Goal: Task Accomplishment & Management: Manage account settings

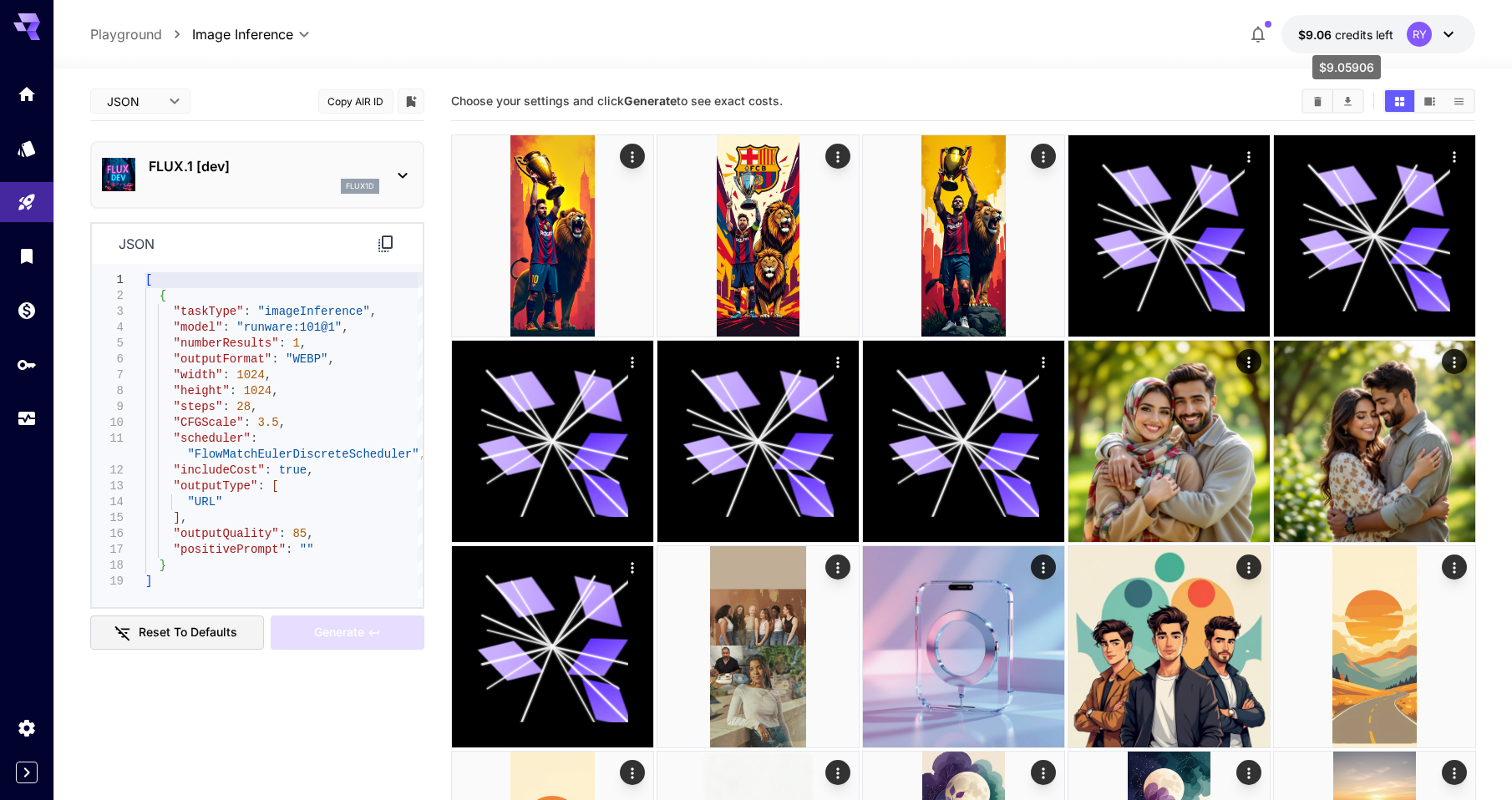
click at [1355, 37] on span "credits left" at bounding box center [1364, 34] width 59 height 14
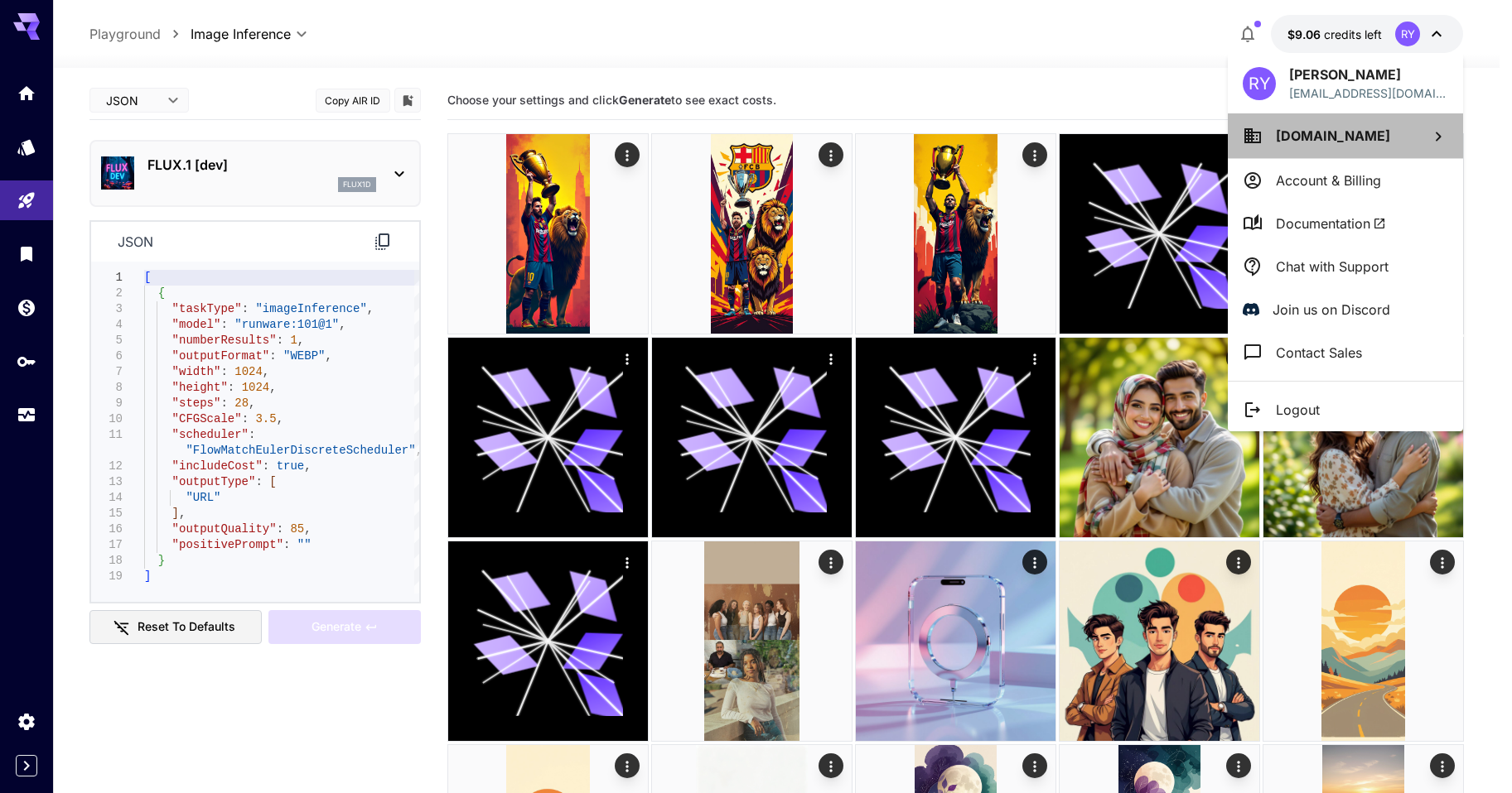
click at [1367, 147] on li "[DOMAIN_NAME]" at bounding box center [1345, 135] width 235 height 45
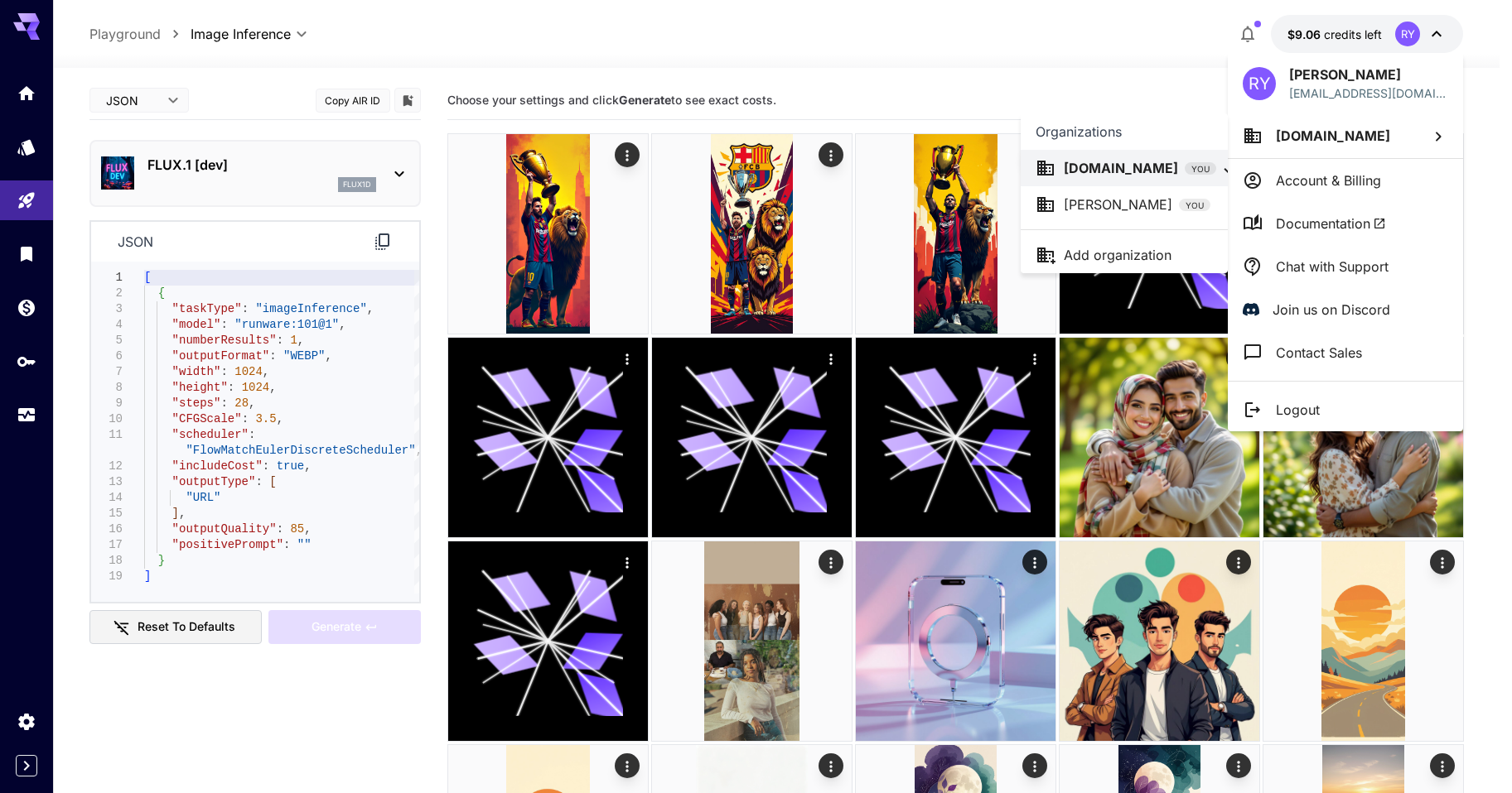
click at [1117, 204] on p "[PERSON_NAME]" at bounding box center [1117, 205] width 109 height 20
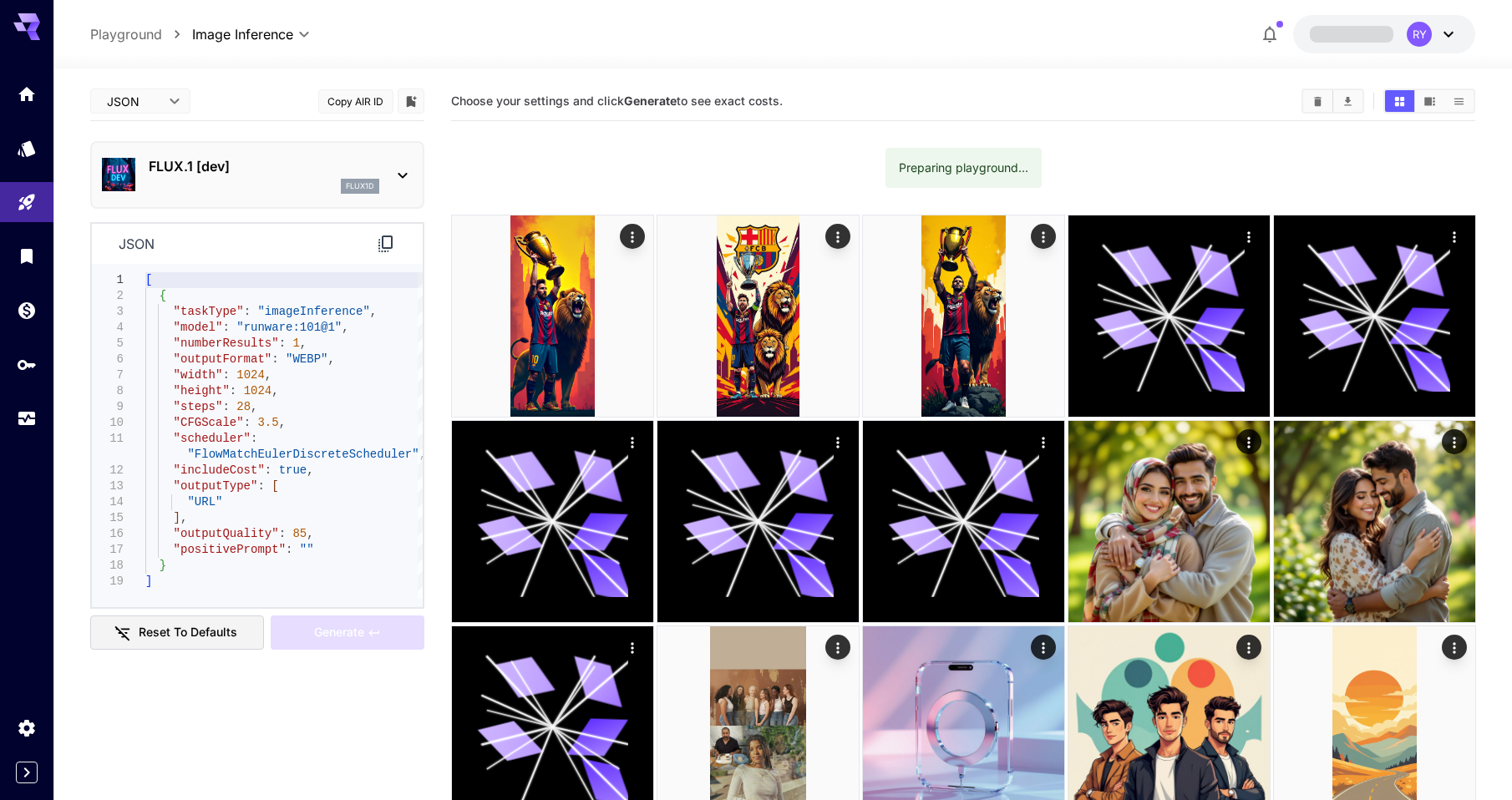
click at [25, 26] on icon at bounding box center [26, 26] width 26 height 26
click at [1427, 26] on div "RY" at bounding box center [1418, 34] width 25 height 25
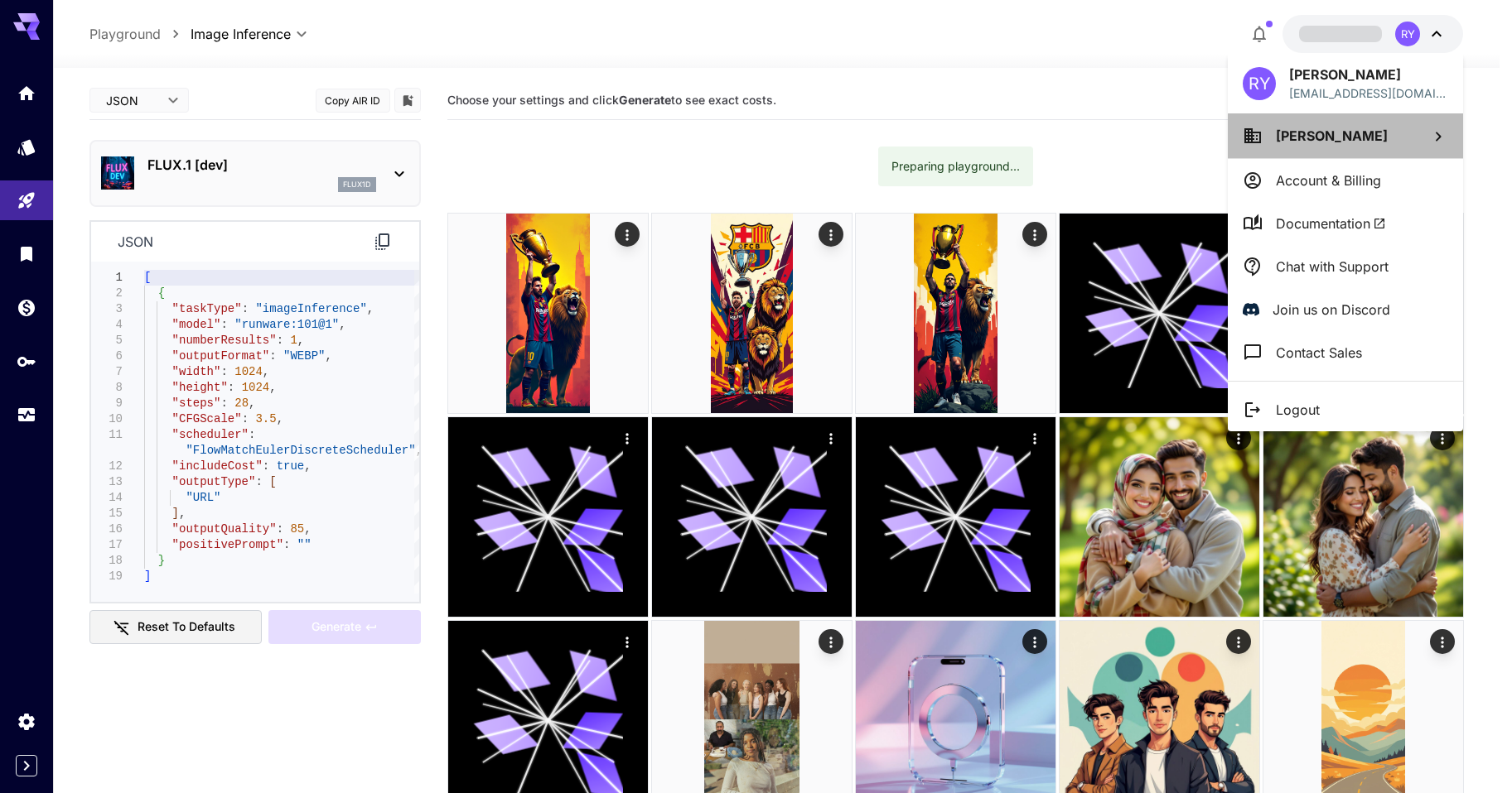
click at [1370, 141] on li "[PERSON_NAME]" at bounding box center [1345, 135] width 235 height 45
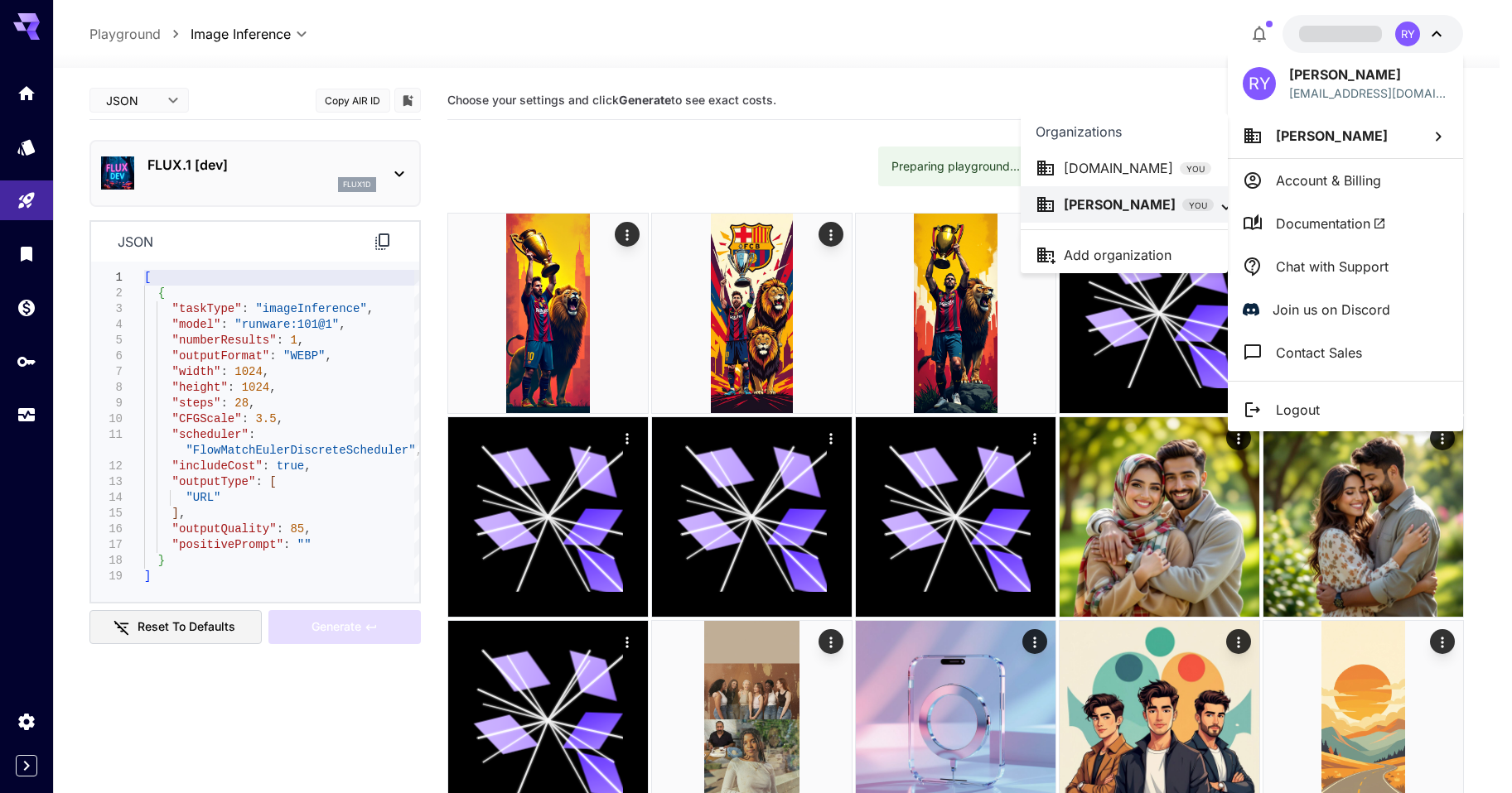
click at [1319, 178] on div at bounding box center [756, 396] width 1512 height 793
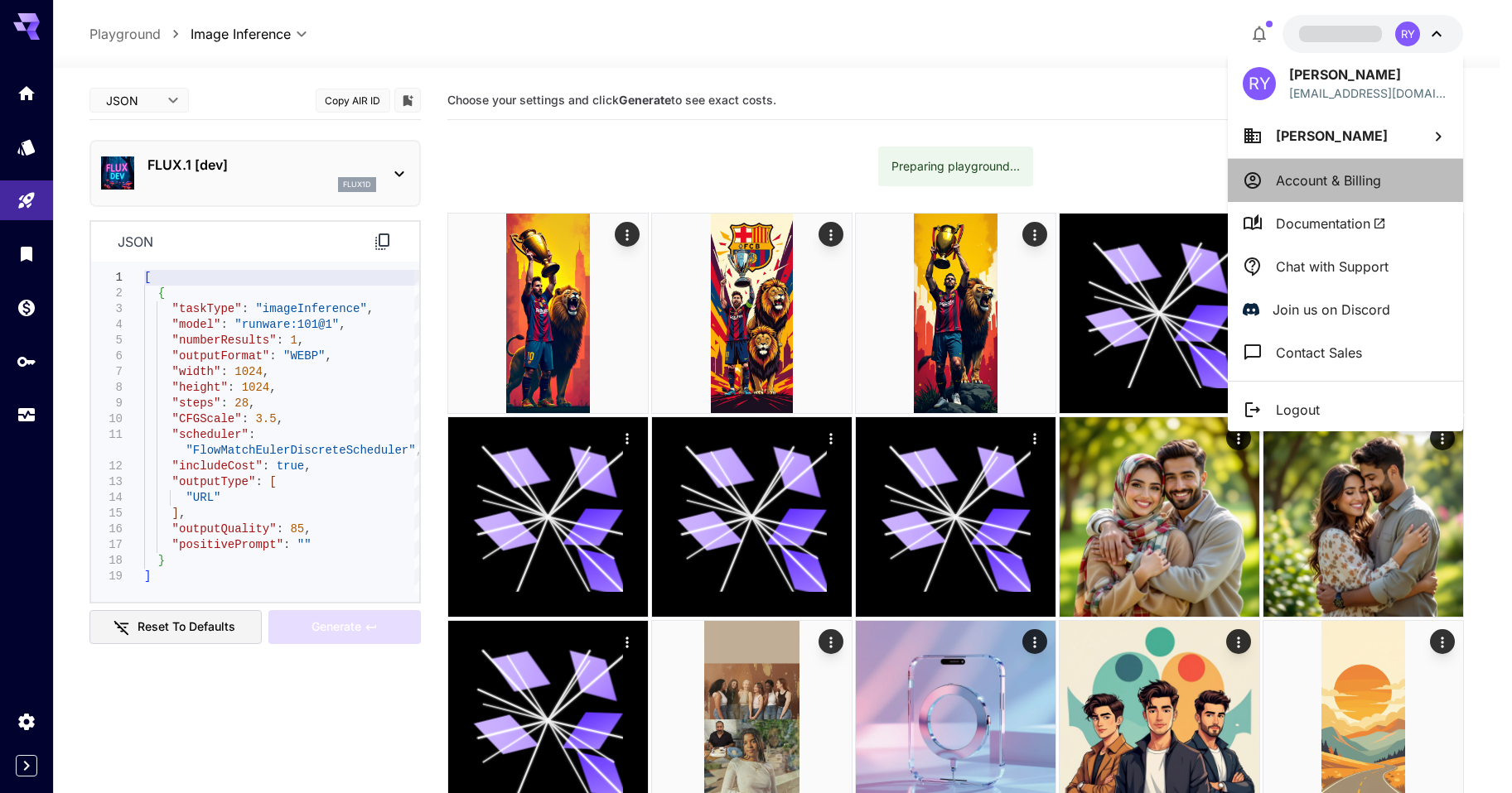
click at [1319, 178] on p "Account & Billing" at bounding box center [1328, 181] width 105 height 20
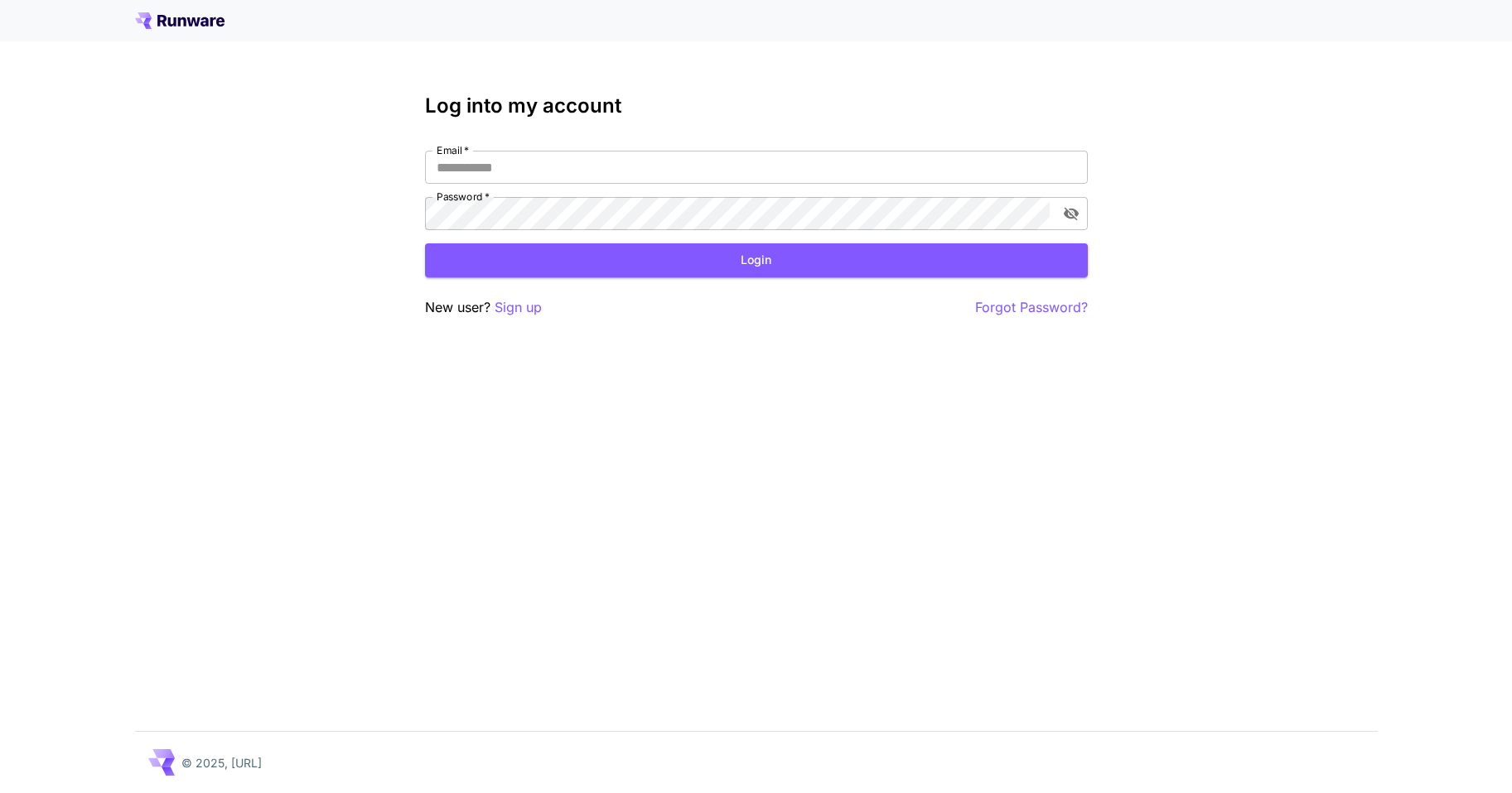
type input "**********"
click at [568, 267] on button "Login" at bounding box center [756, 261] width 662 height 34
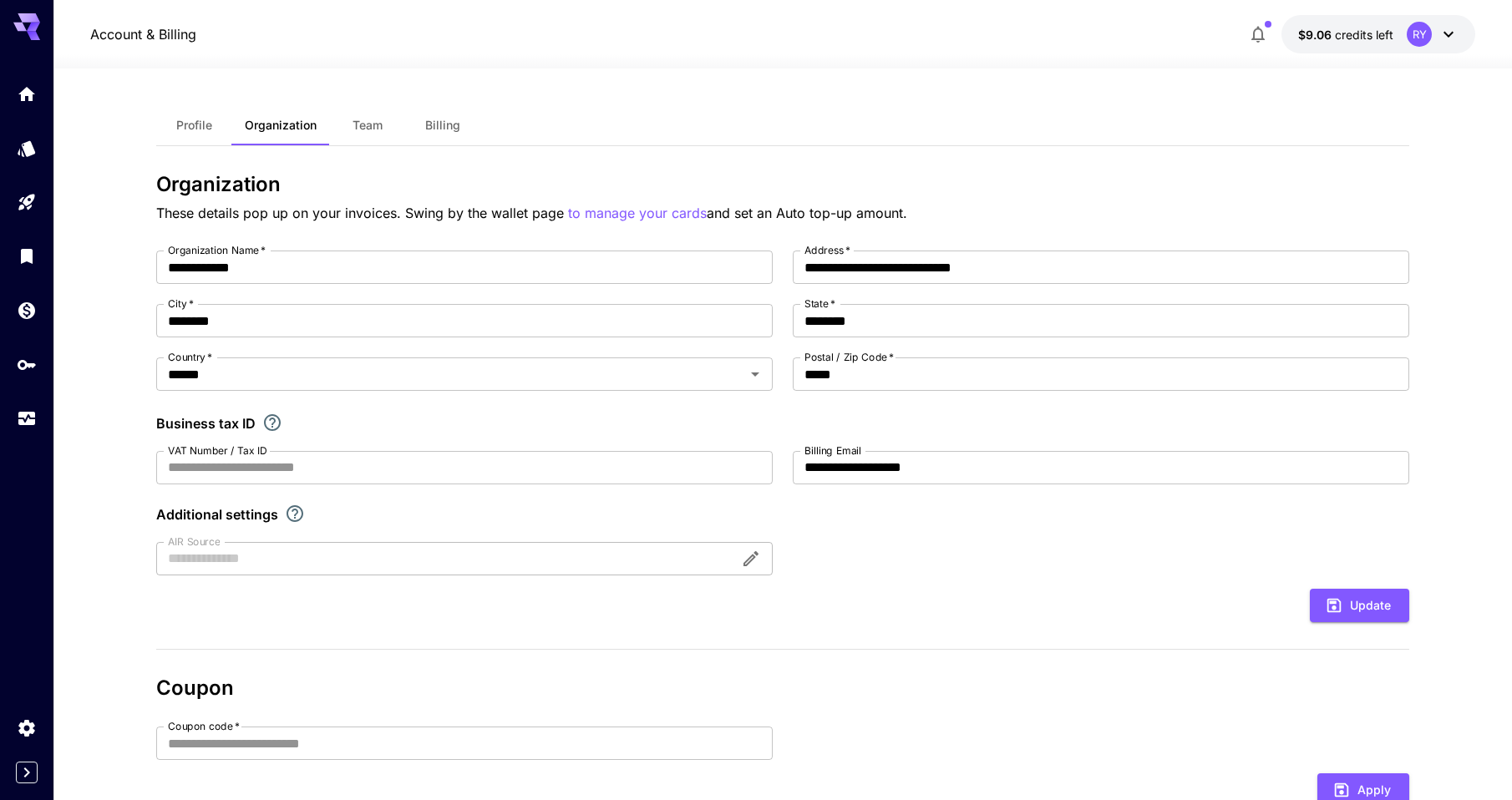
click at [1417, 30] on div "RY" at bounding box center [1418, 34] width 25 height 25
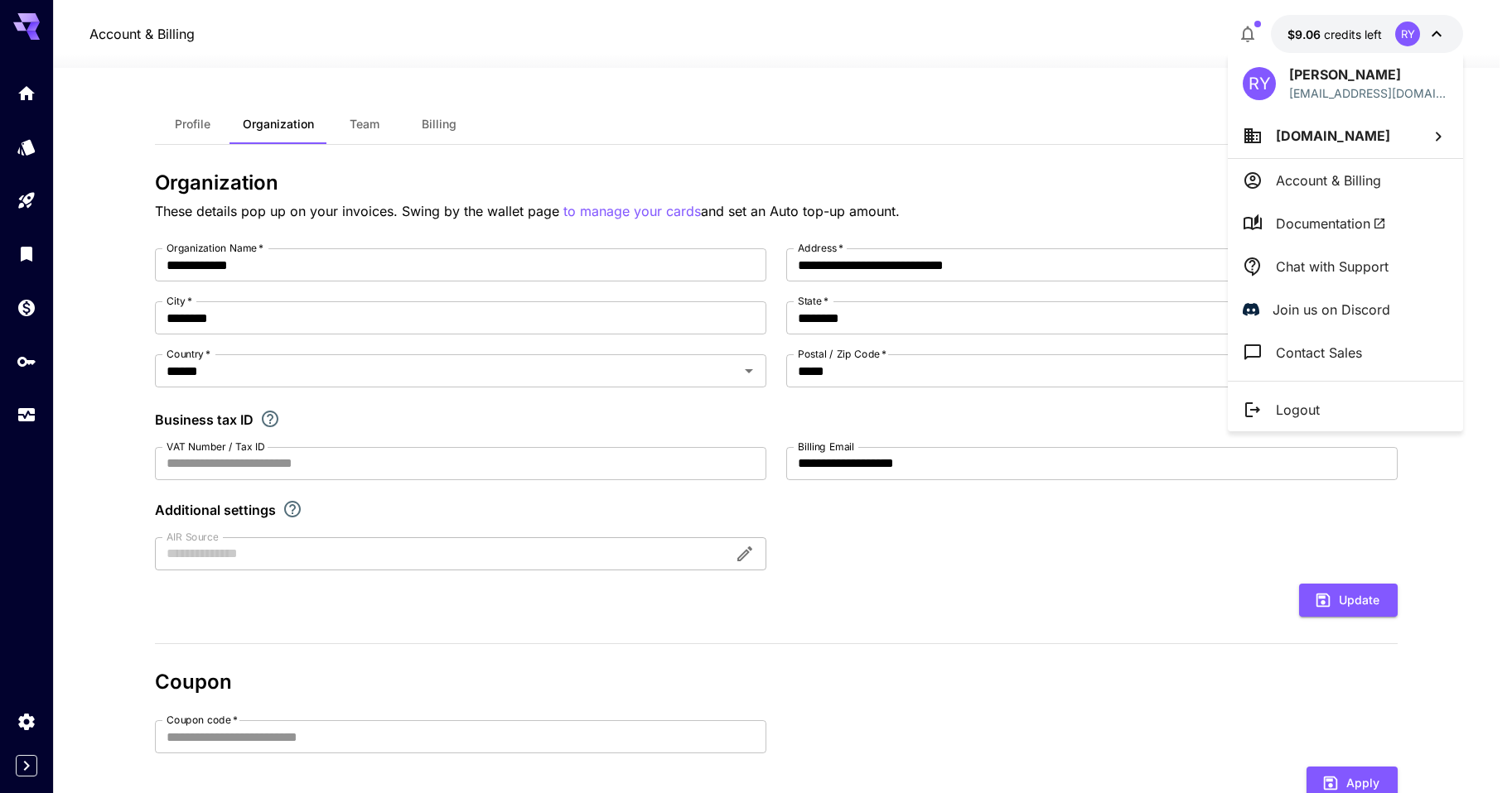
click at [1342, 139] on span "[DOMAIN_NAME]" at bounding box center [1332, 136] width 114 height 17
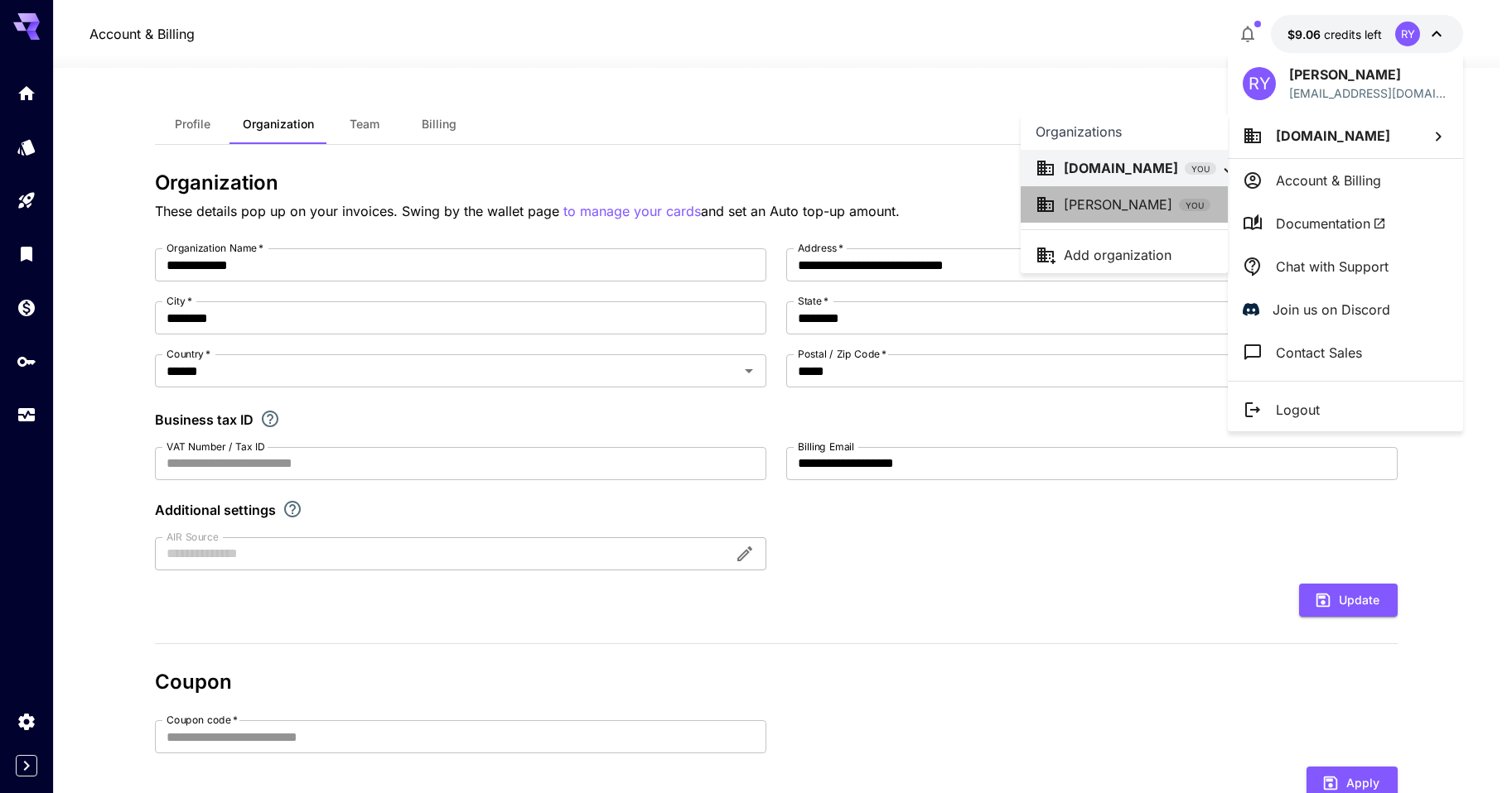
click at [1094, 197] on p "[PERSON_NAME]" at bounding box center [1117, 205] width 109 height 20
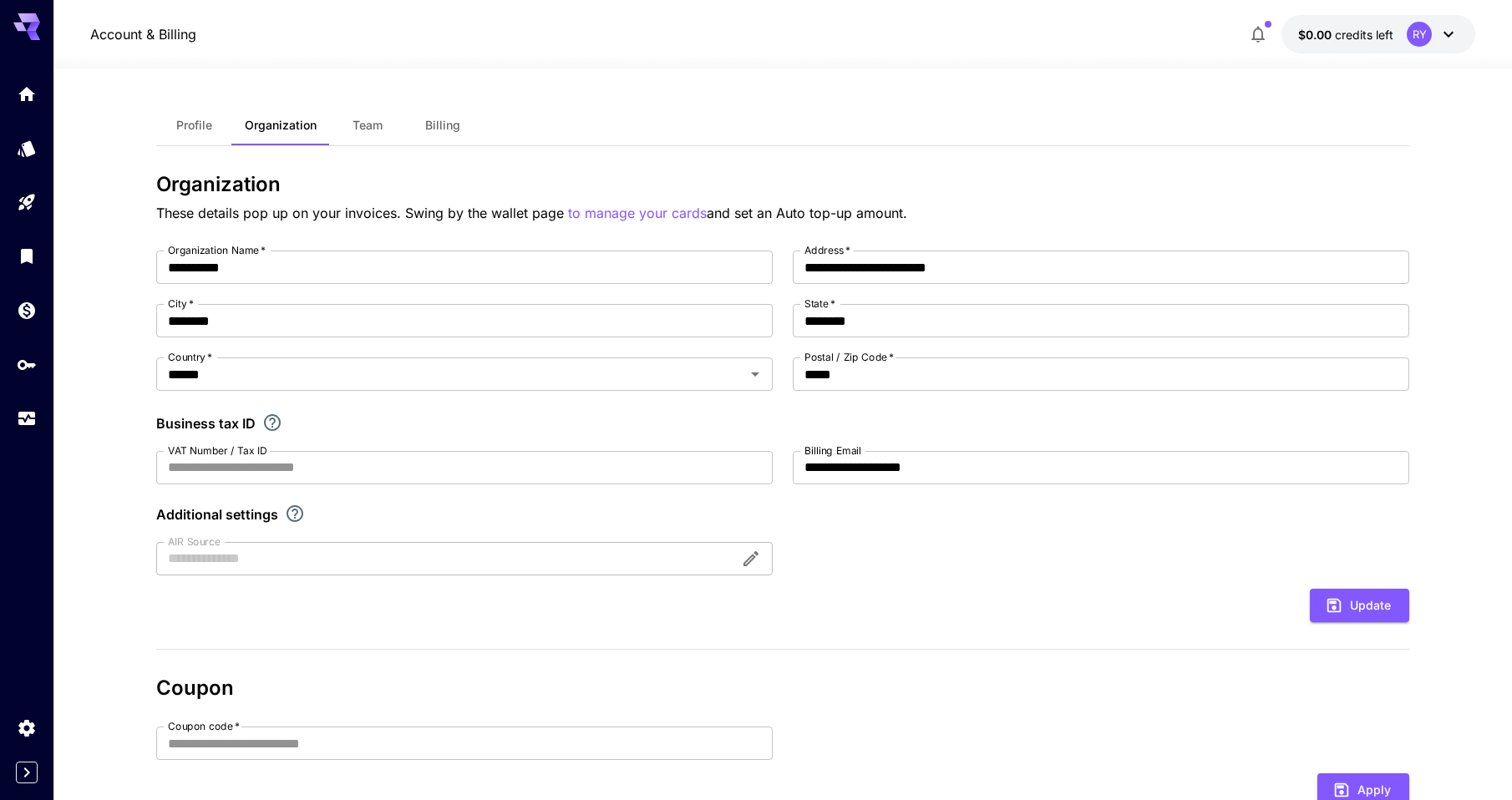
click at [179, 129] on span "Profile" at bounding box center [194, 125] width 36 height 15
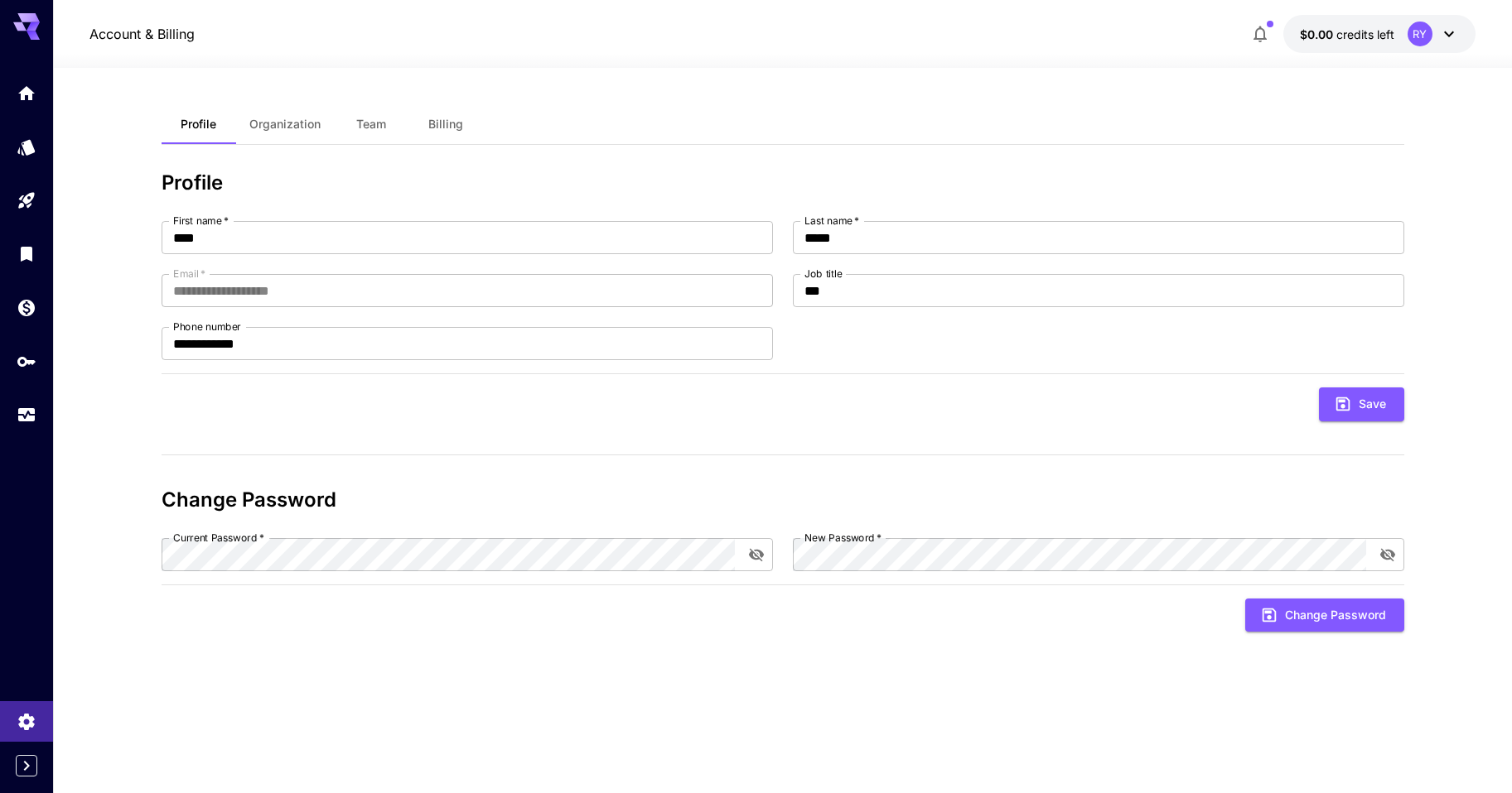
click at [292, 127] on span "Organization" at bounding box center [284, 124] width 71 height 15
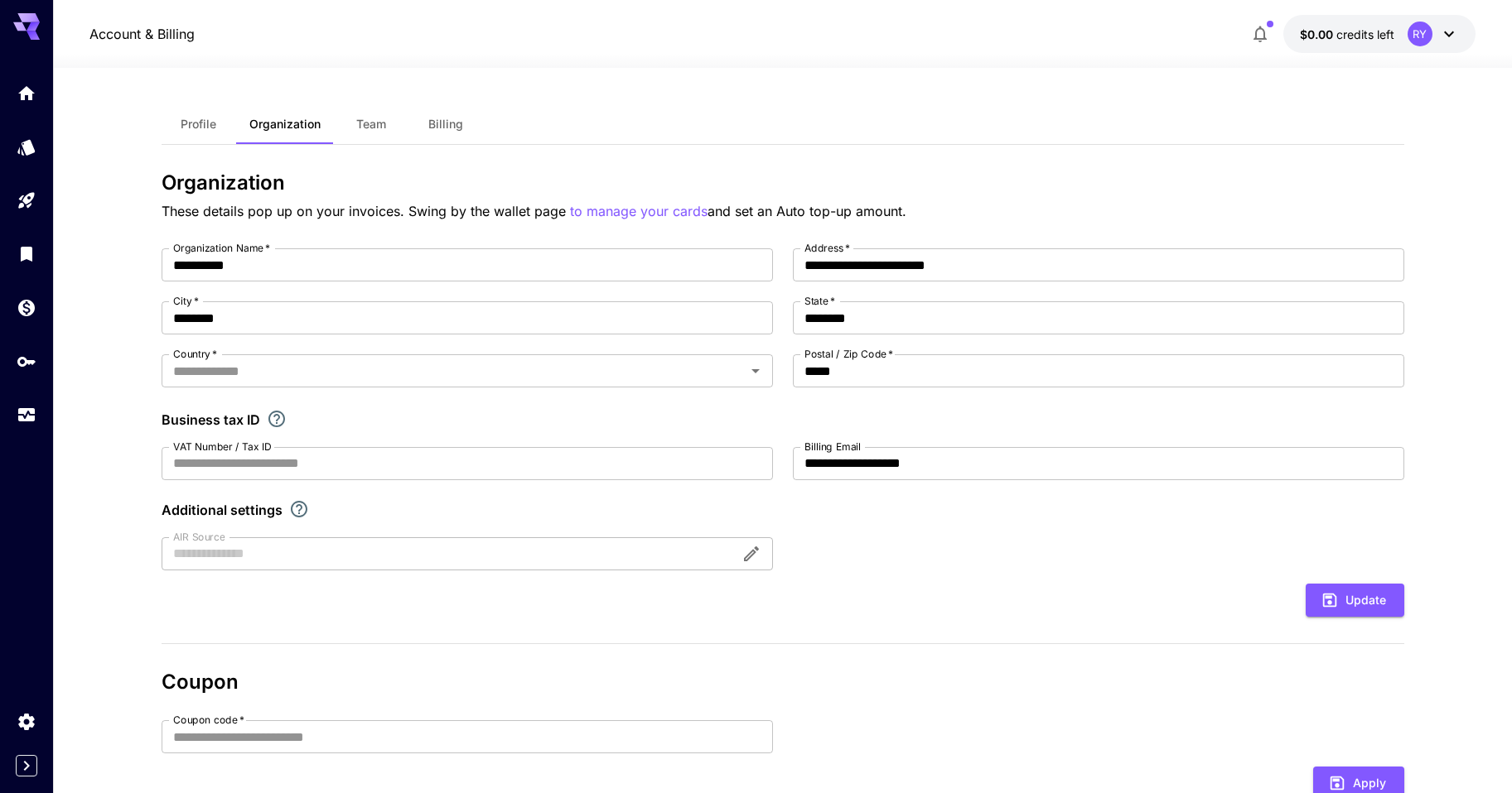
type input "******"
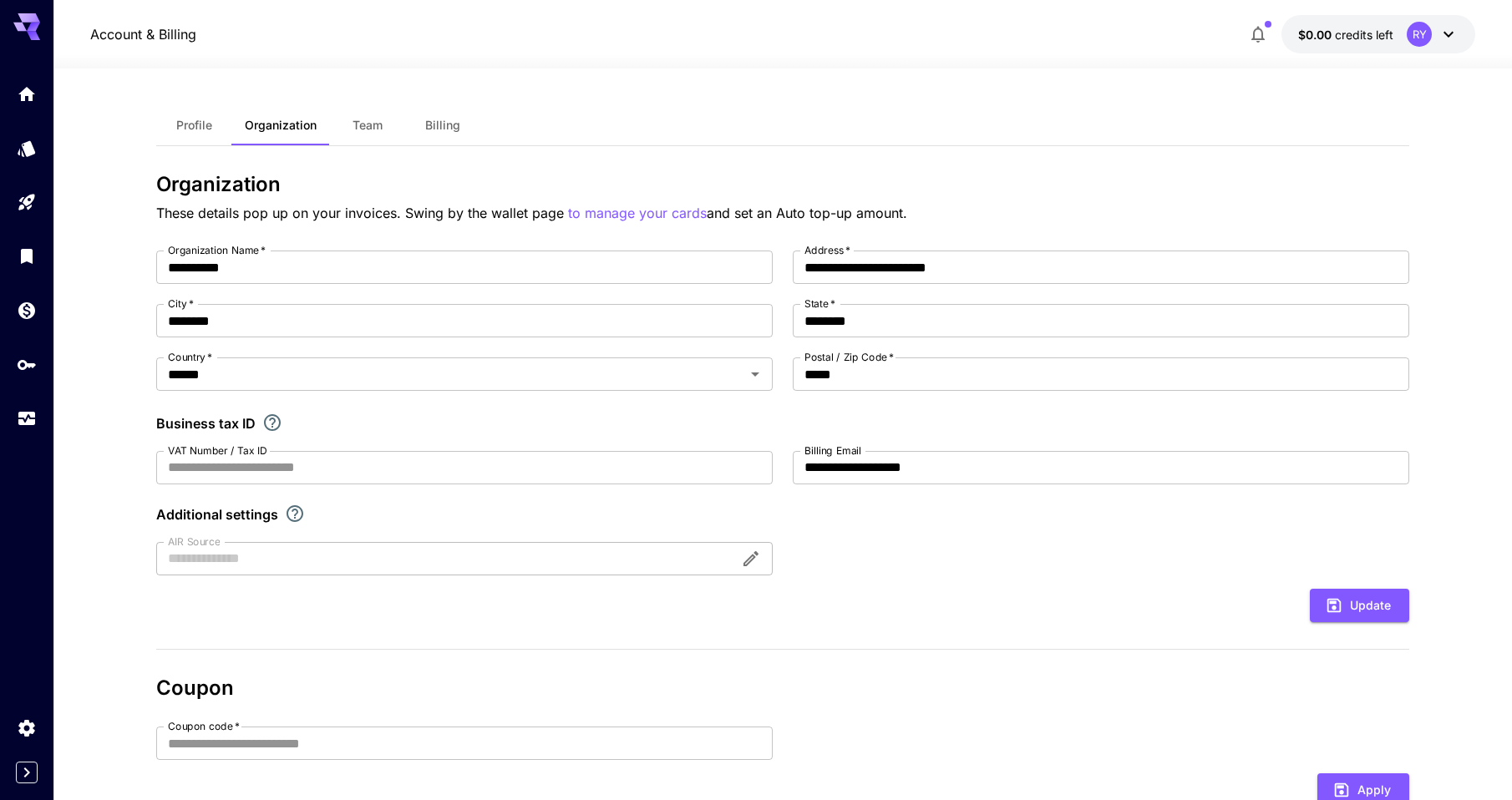
click at [379, 123] on span "Team" at bounding box center [367, 125] width 30 height 15
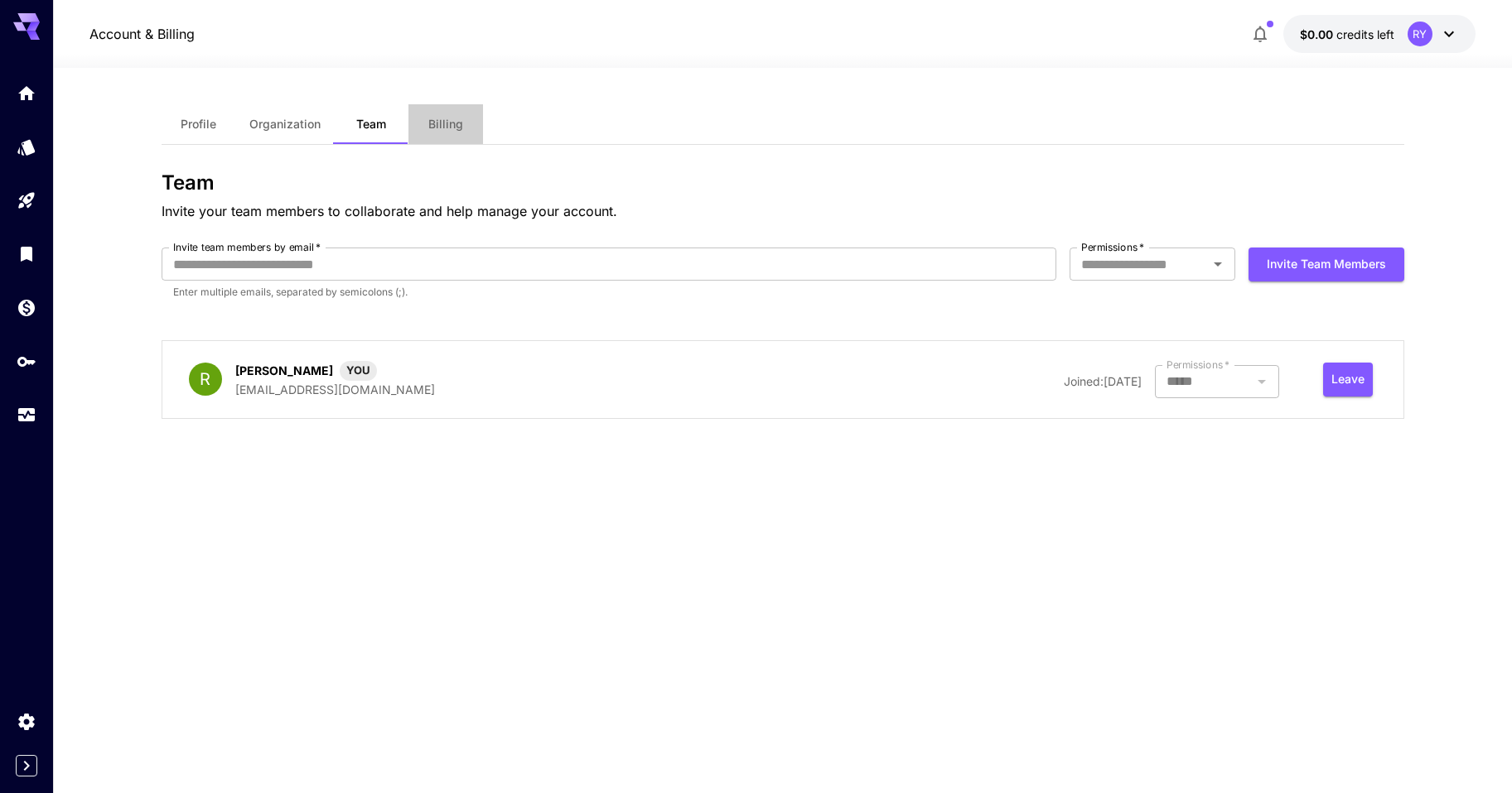
click at [450, 123] on span "Billing" at bounding box center [446, 124] width 35 height 15
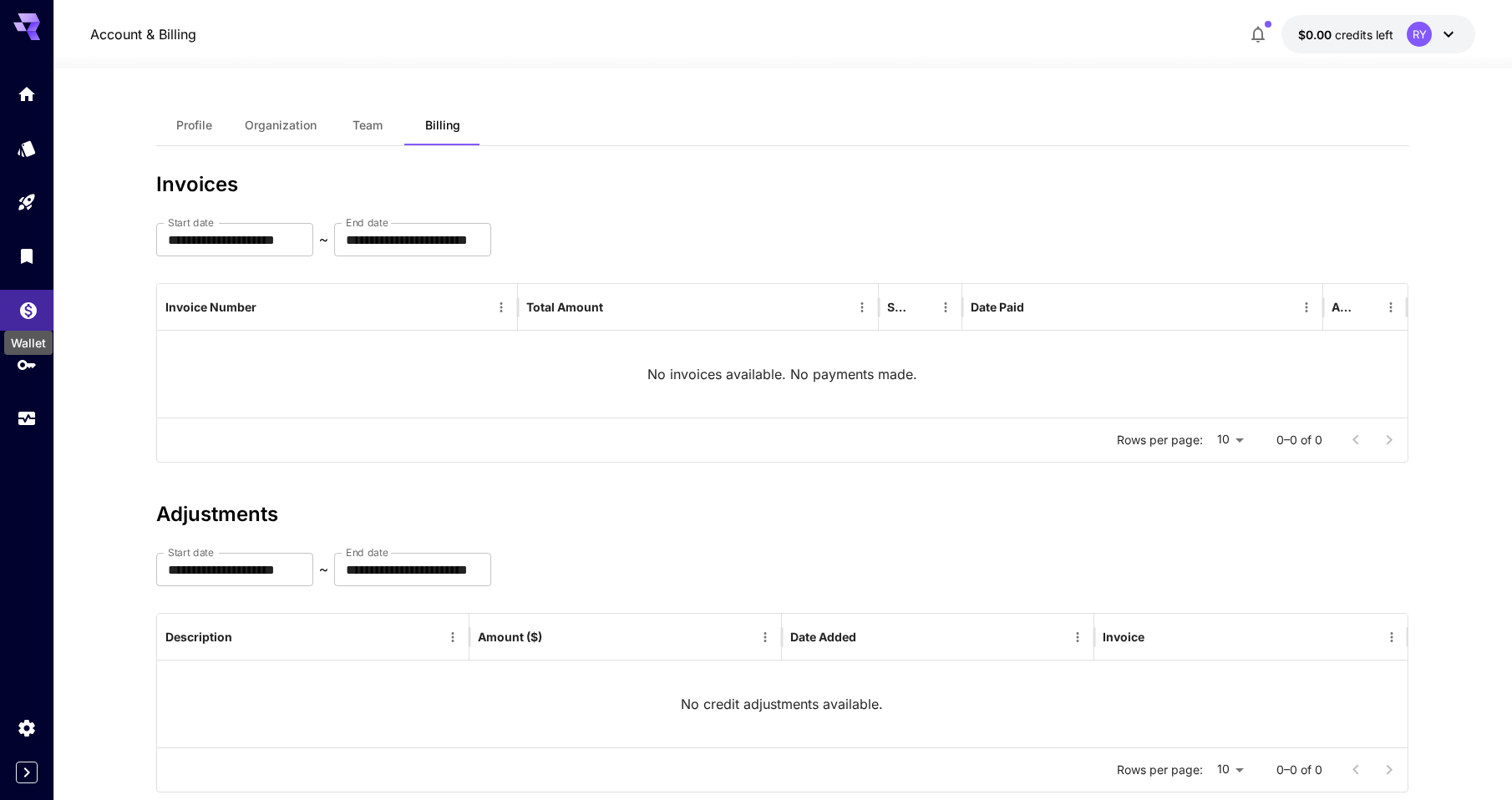
click at [32, 312] on icon "Wallet" at bounding box center [29, 306] width 17 height 17
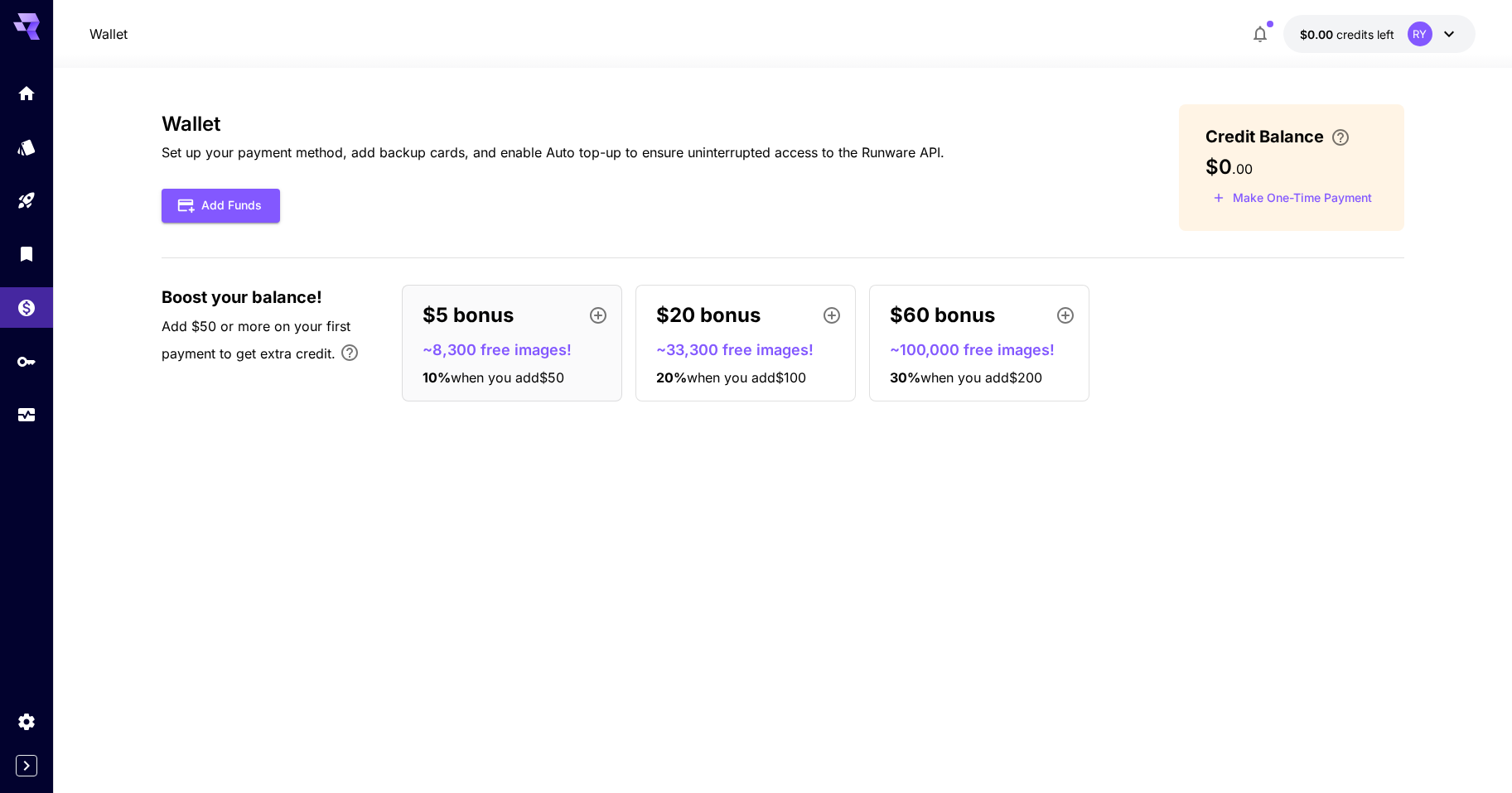
click at [1423, 39] on div "RY" at bounding box center [1419, 34] width 24 height 24
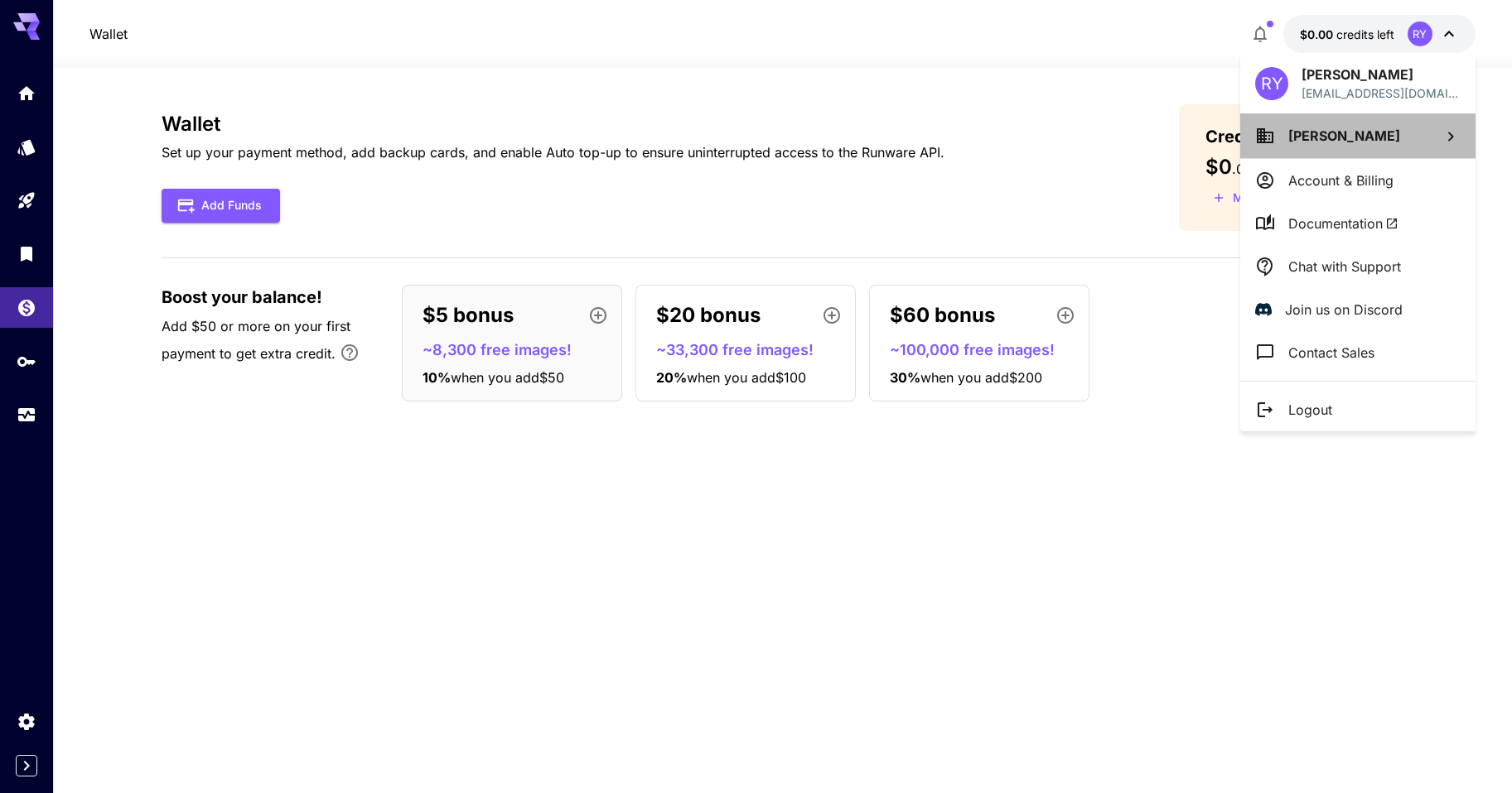
click at [1364, 135] on li "[PERSON_NAME]" at bounding box center [1358, 135] width 235 height 45
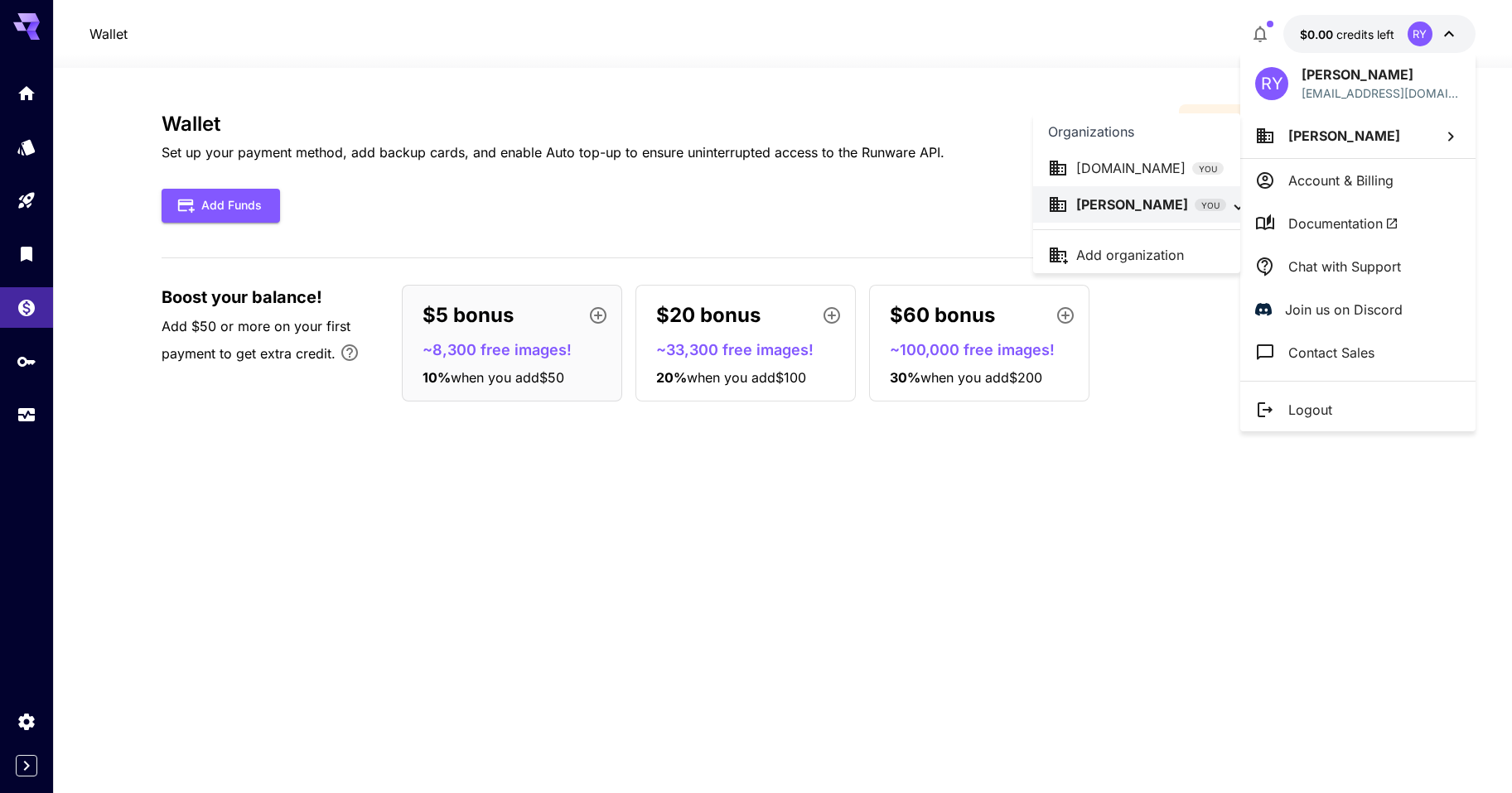
click at [1131, 171] on p "[DOMAIN_NAME]" at bounding box center [1131, 168] width 110 height 20
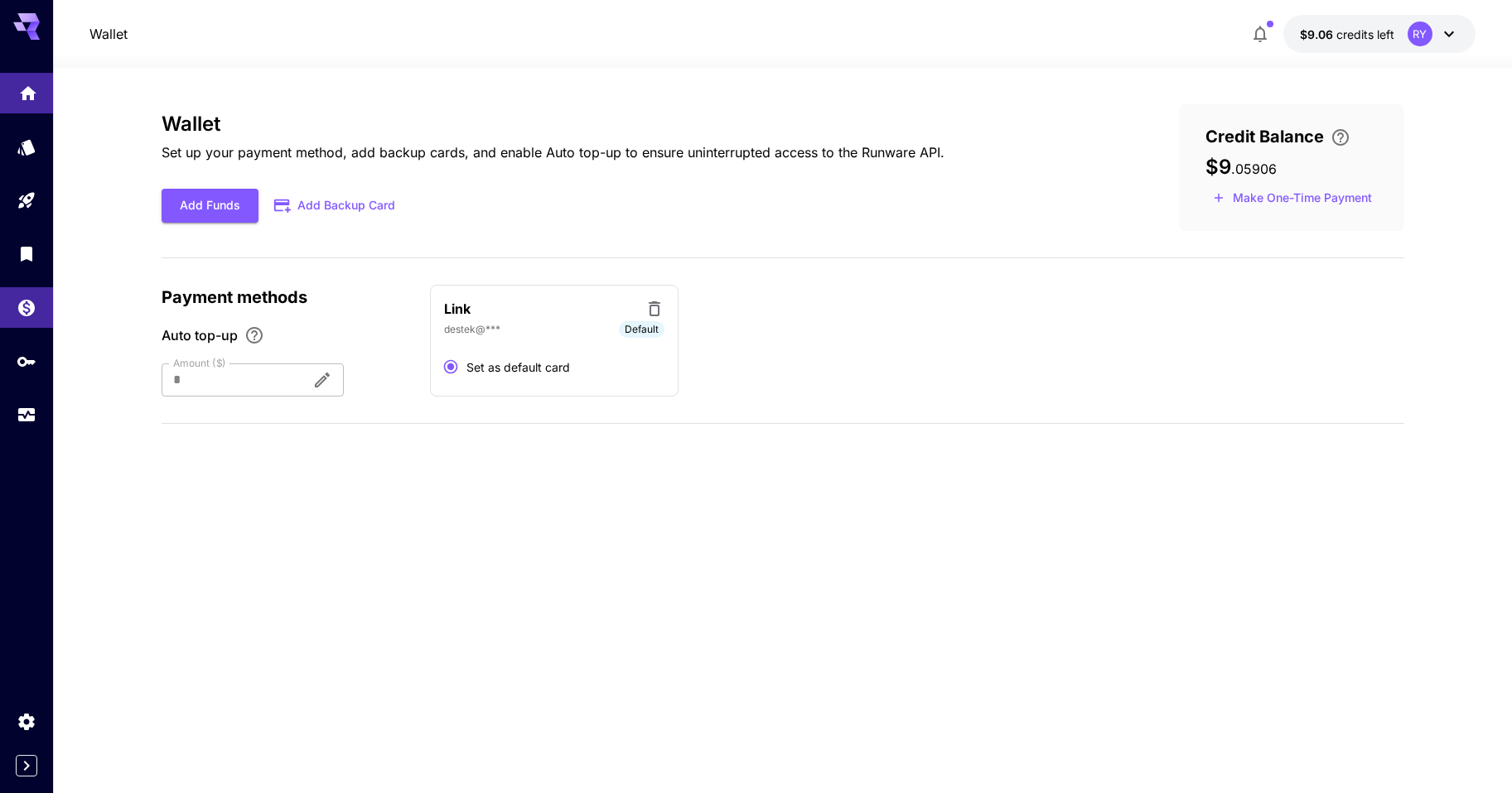
click at [24, 90] on icon "Home" at bounding box center [29, 88] width 17 height 14
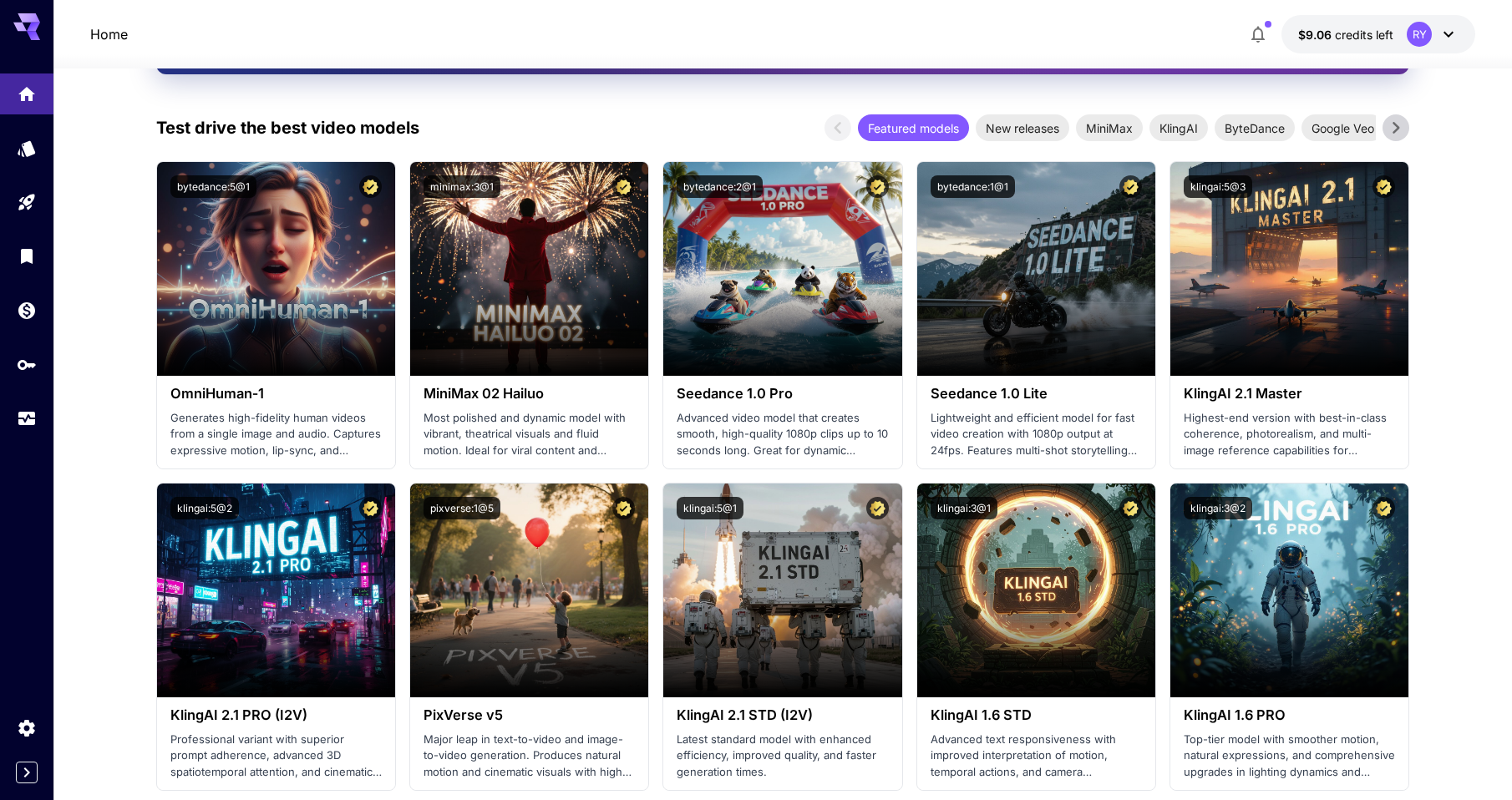
scroll to position [300, 0]
